Goal: Task Accomplishment & Management: Manage account settings

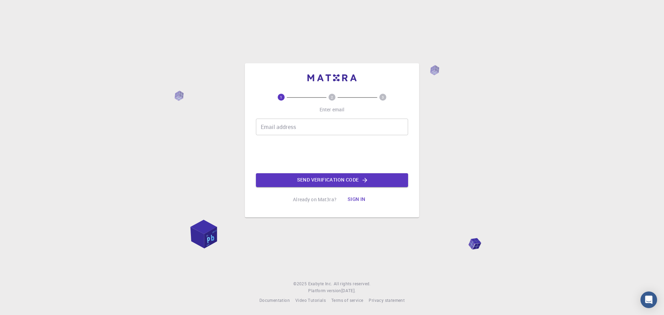
click at [356, 198] on button "Sign in" at bounding box center [356, 200] width 29 height 14
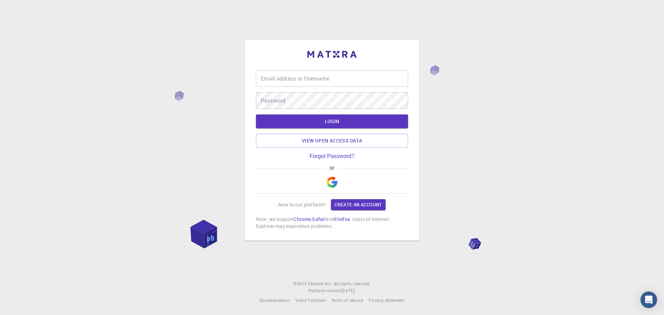
click at [345, 179] on div "or" at bounding box center [332, 179] width 152 height 29
drag, startPoint x: 314, startPoint y: 181, endPoint x: 317, endPoint y: 181, distance: 3.5
click at [315, 181] on div "or" at bounding box center [332, 179] width 152 height 29
click at [329, 181] on img "button" at bounding box center [332, 182] width 11 height 11
